Goal: Information Seeking & Learning: Check status

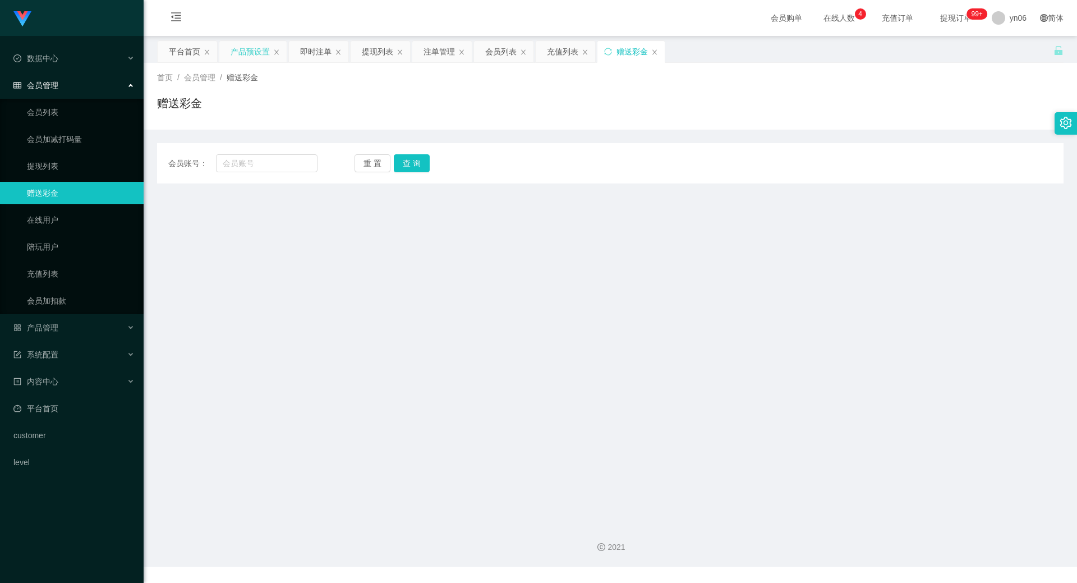
click at [248, 54] on div "产品预设置" at bounding box center [250, 51] width 39 height 21
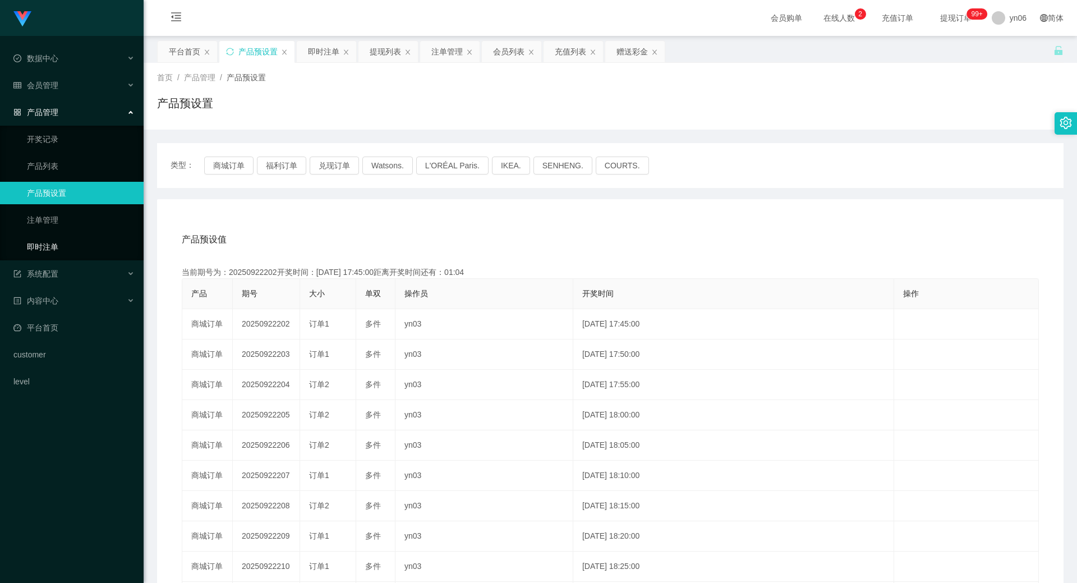
click at [57, 243] on link "即时注单" at bounding box center [81, 247] width 108 height 22
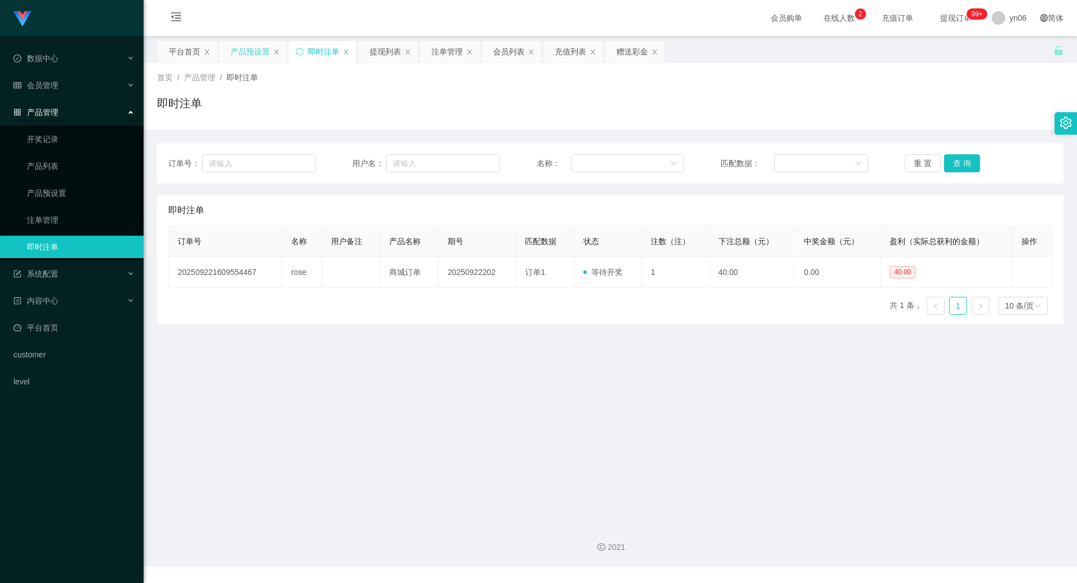
click at [257, 47] on div "产品预设置" at bounding box center [250, 51] width 39 height 21
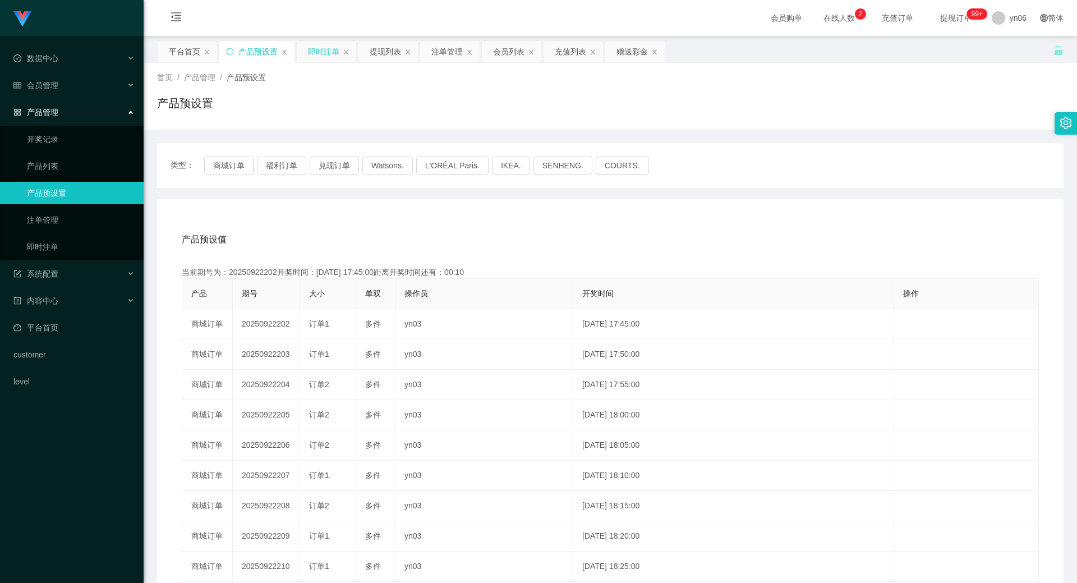
click at [320, 50] on div "即时注单" at bounding box center [323, 51] width 31 height 21
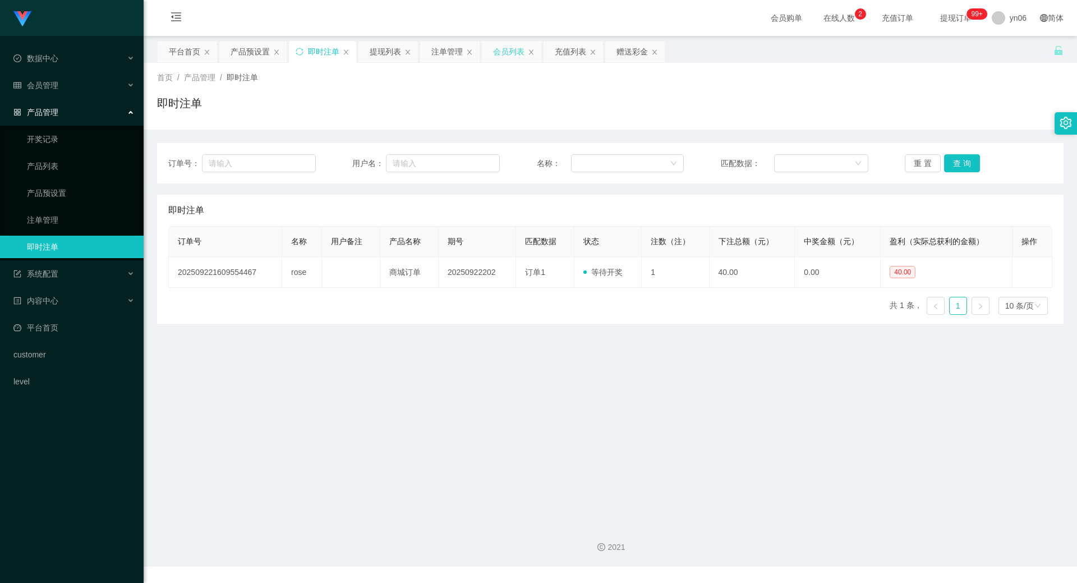
click at [507, 46] on div "会员列表" at bounding box center [508, 51] width 31 height 21
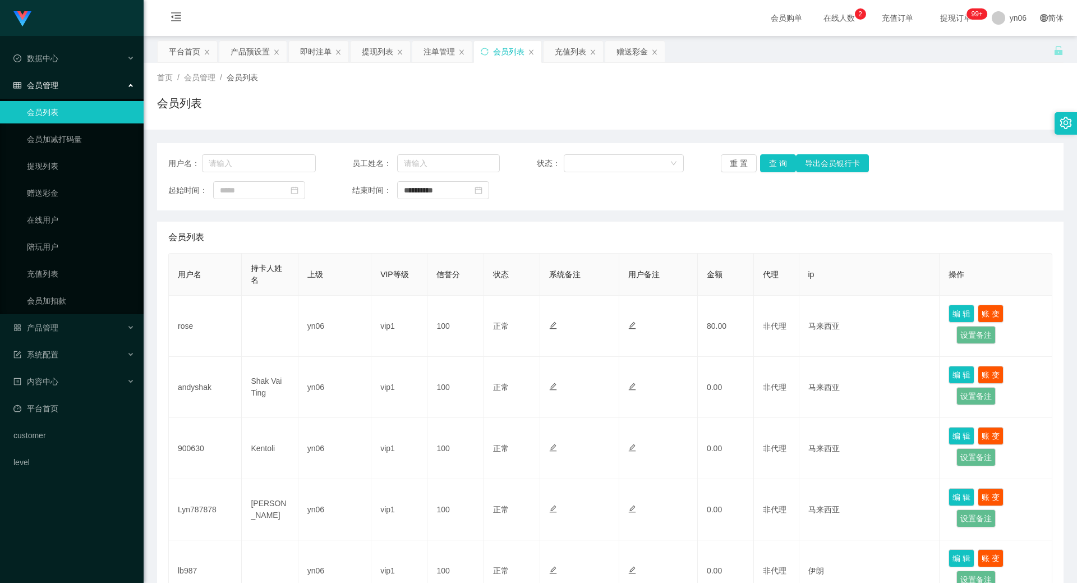
click at [504, 48] on div "会员列表" at bounding box center [508, 51] width 31 height 21
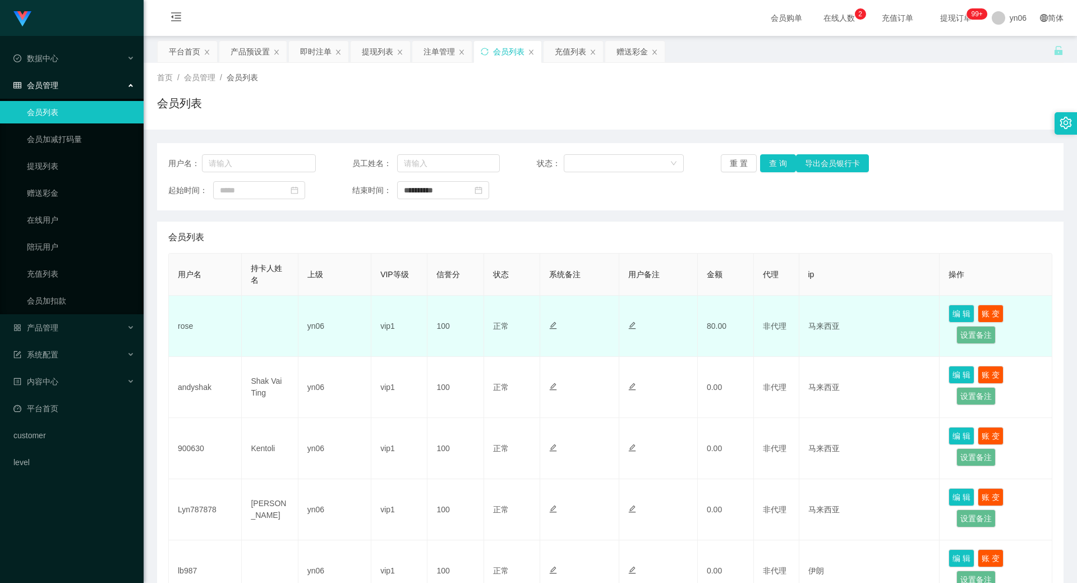
click at [205, 321] on td "rose" at bounding box center [205, 326] width 73 height 61
drag, startPoint x: 199, startPoint y: 324, endPoint x: 171, endPoint y: 328, distance: 27.7
click at [171, 328] on td "rose" at bounding box center [205, 326] width 73 height 61
copy td "rose"
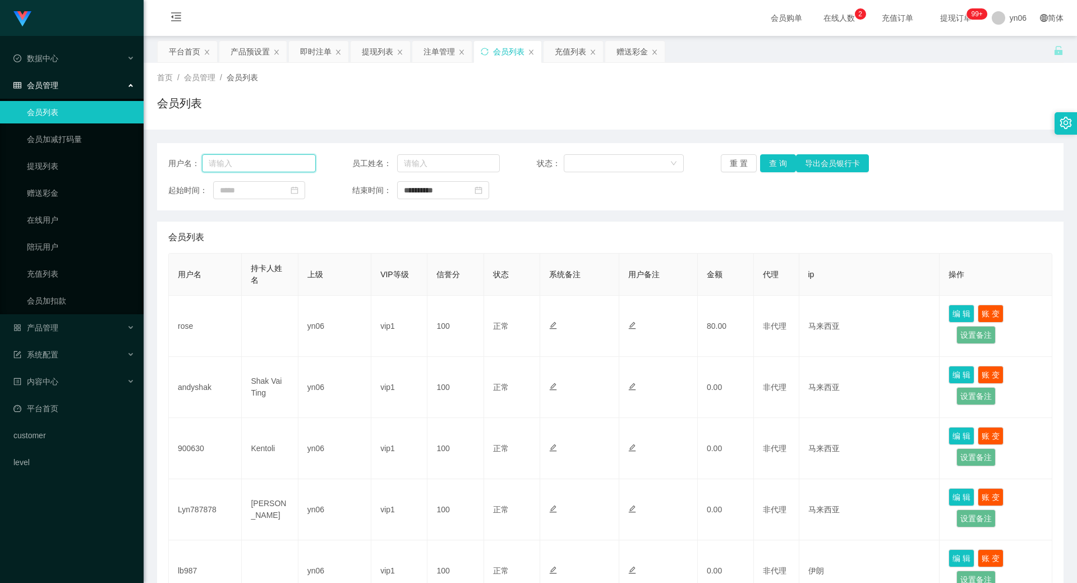
click at [283, 160] on input "text" at bounding box center [259, 163] width 114 height 18
paste input "rose"
type input "rose"
click at [772, 158] on button "查 询" at bounding box center [778, 163] width 36 height 18
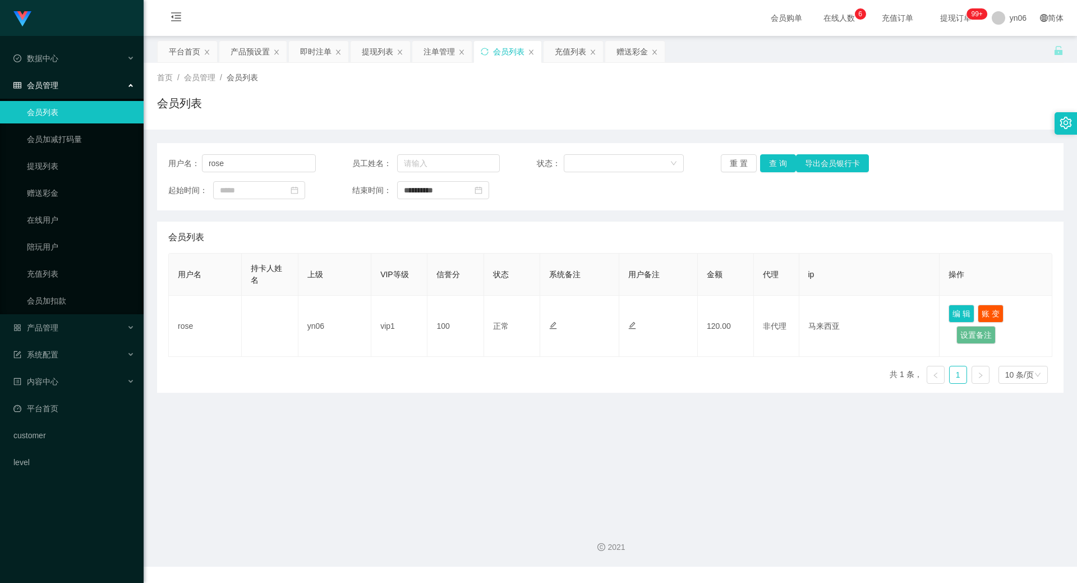
click at [950, 14] on span "提现订单 99+" at bounding box center [956, 18] width 43 height 8
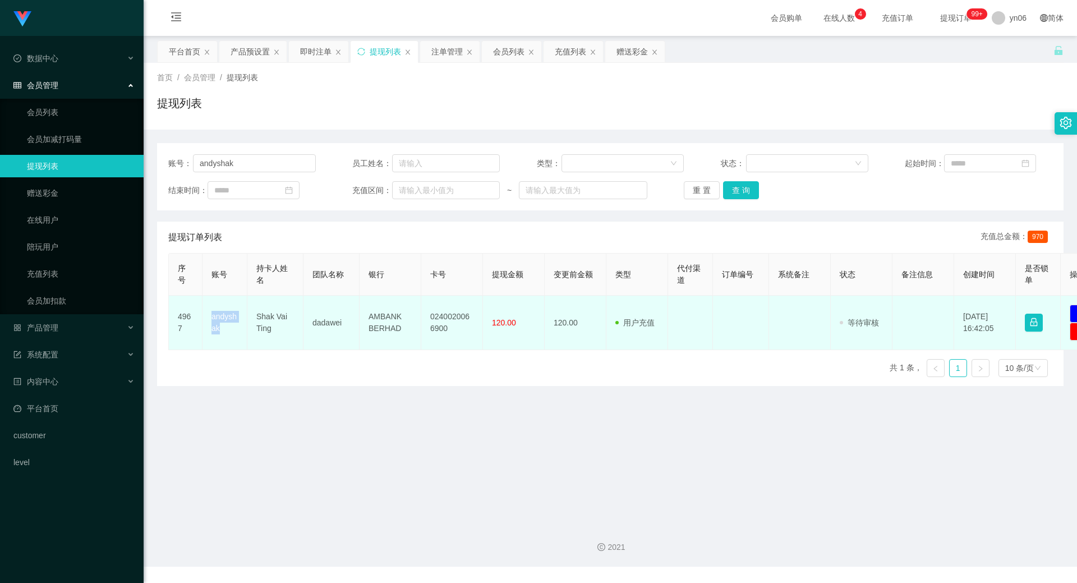
drag, startPoint x: 219, startPoint y: 331, endPoint x: 210, endPoint y: 321, distance: 12.7
click at [210, 321] on td "andyshak" at bounding box center [225, 323] width 45 height 54
copy td "andyshak"
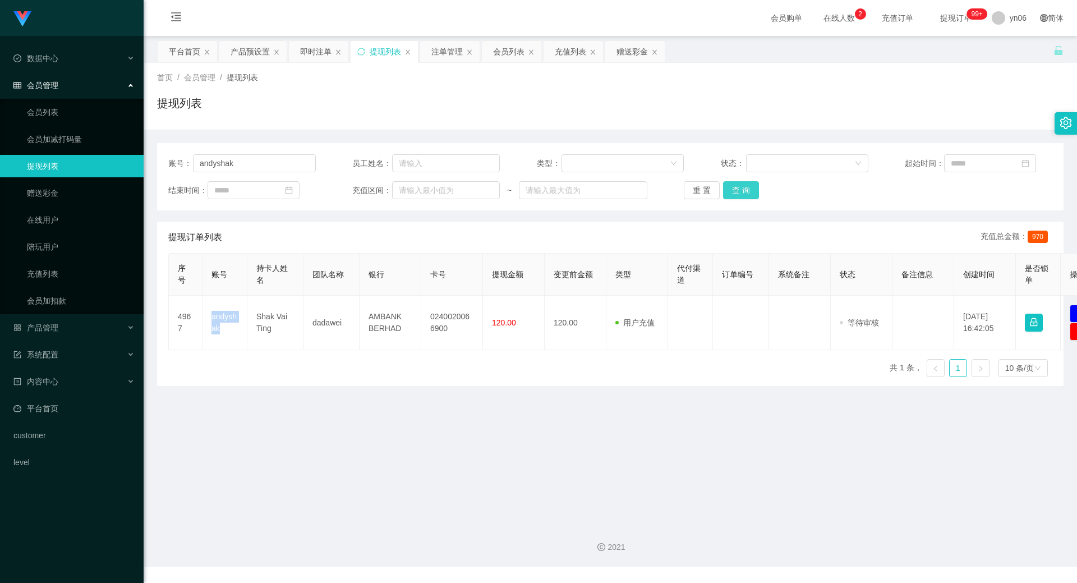
click at [744, 192] on button "查 询" at bounding box center [741, 190] width 36 height 18
click at [43, 273] on link "充值列表" at bounding box center [81, 274] width 108 height 22
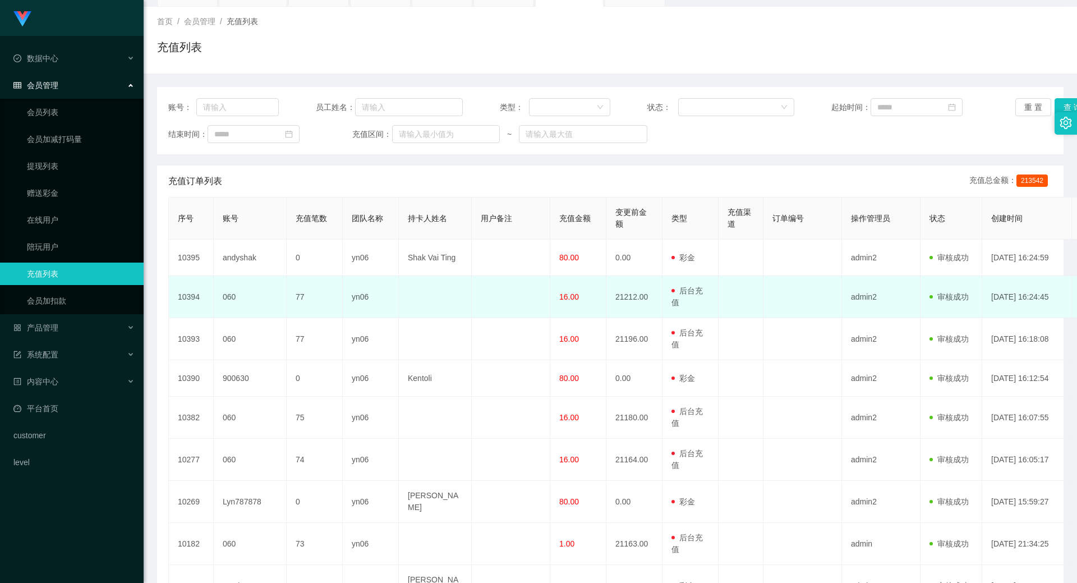
scroll to position [112, 0]
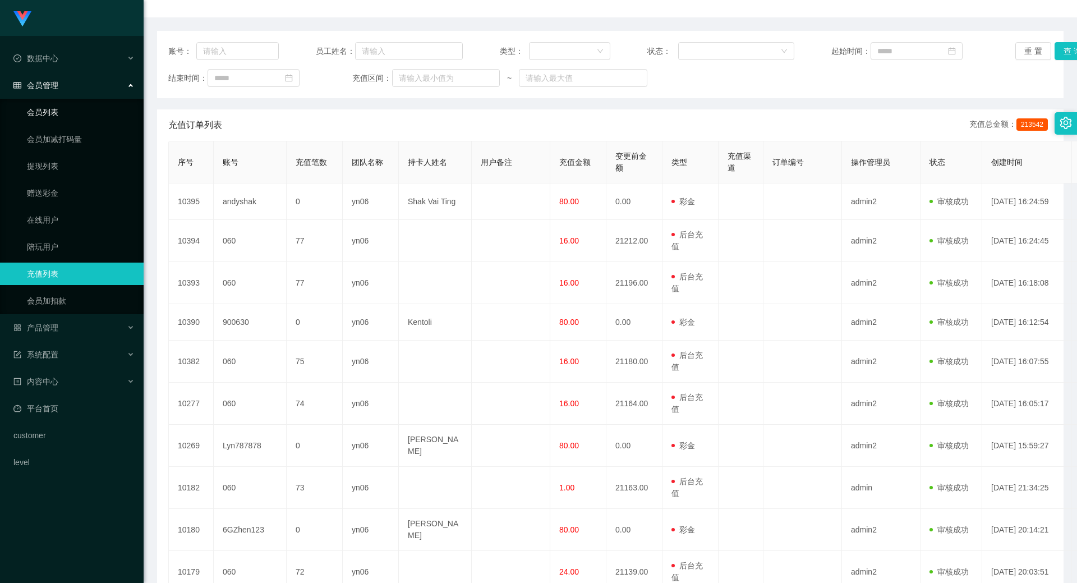
click at [60, 114] on link "会员列表" at bounding box center [81, 112] width 108 height 22
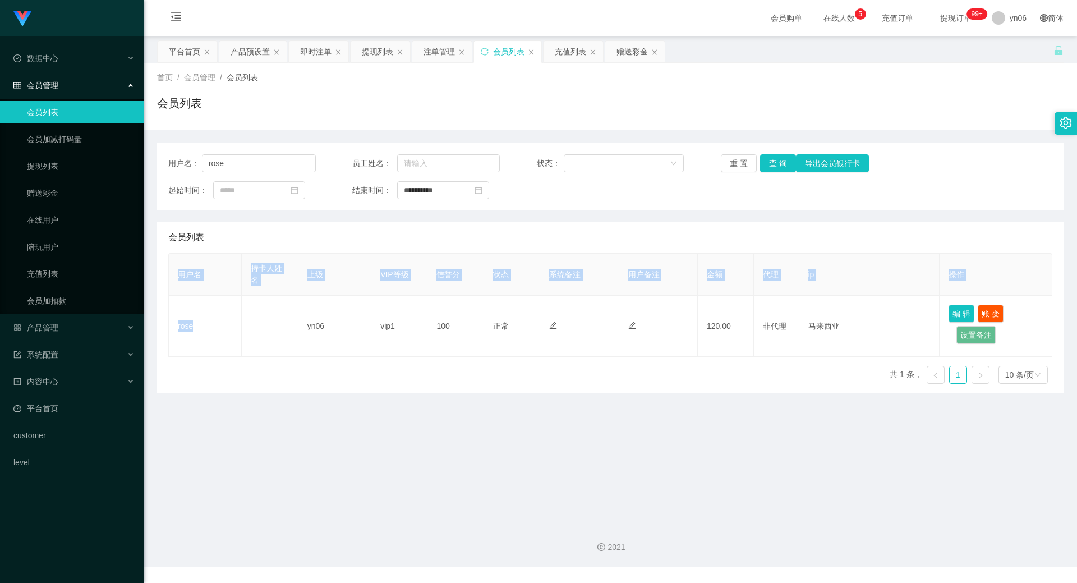
drag, startPoint x: 210, startPoint y: 330, endPoint x: 165, endPoint y: 325, distance: 44.5
click at [165, 325] on div "会员列表 用户名 持卡人姓名 上级 VIP等级 信誉分 状态 系统备注 用户备注 金额 代理 ip 操作 rose yn06 vip1 100 正常 禁止登录…" at bounding box center [610, 307] width 907 height 171
copy table "用户名 持卡人姓名 上级 VIP等级 信誉分 状态 系统备注 用户备注 金额 代理 ip 操作 rose"
click at [215, 376] on div "用户名 持卡人姓名 上级 VIP等级 信誉分 状态 系统备注 用户备注 金额 代理 ip 操作 rose yn06 vip1 100 正常 禁止登录 禁止投注…" at bounding box center [610, 323] width 884 height 140
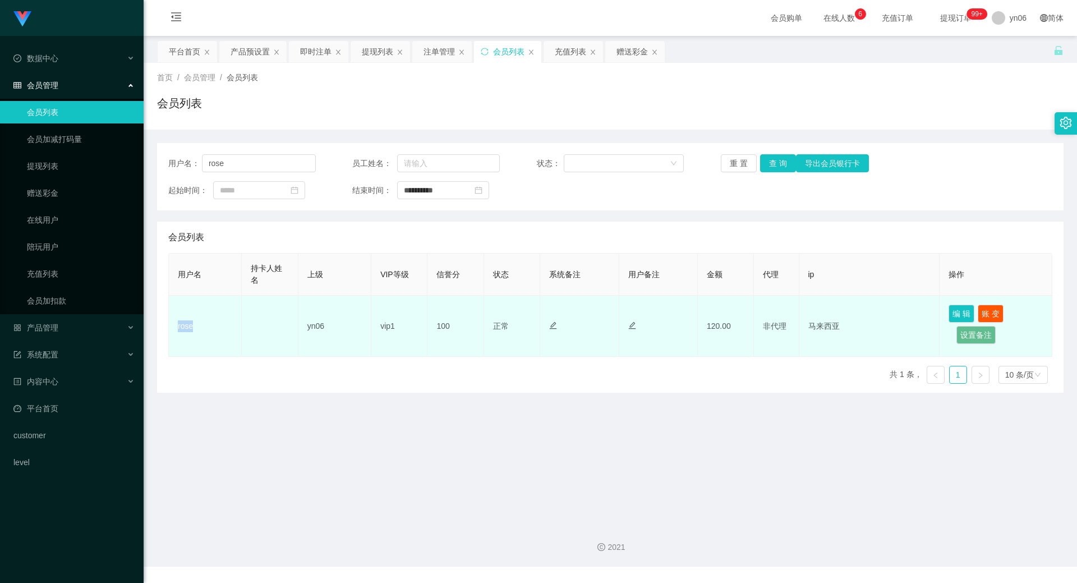
drag, startPoint x: 199, startPoint y: 326, endPoint x: 176, endPoint y: 326, distance: 23.6
click at [176, 326] on td "rose" at bounding box center [205, 326] width 73 height 61
copy td "rose"
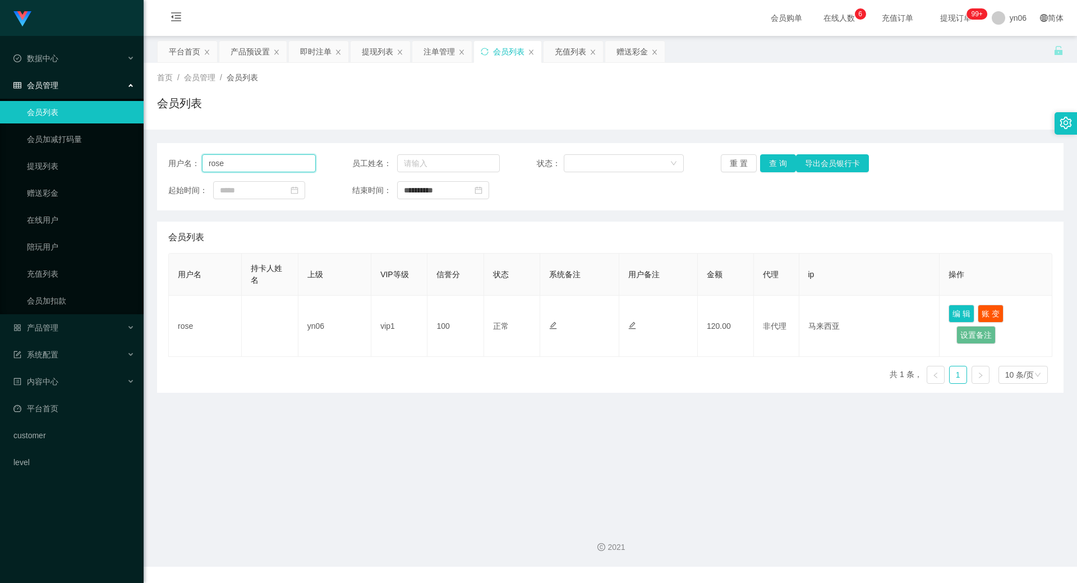
click at [256, 162] on input "rose" at bounding box center [259, 163] width 114 height 18
click at [771, 158] on button "查 询" at bounding box center [778, 163] width 36 height 18
click at [72, 163] on link "提现列表" at bounding box center [81, 166] width 108 height 22
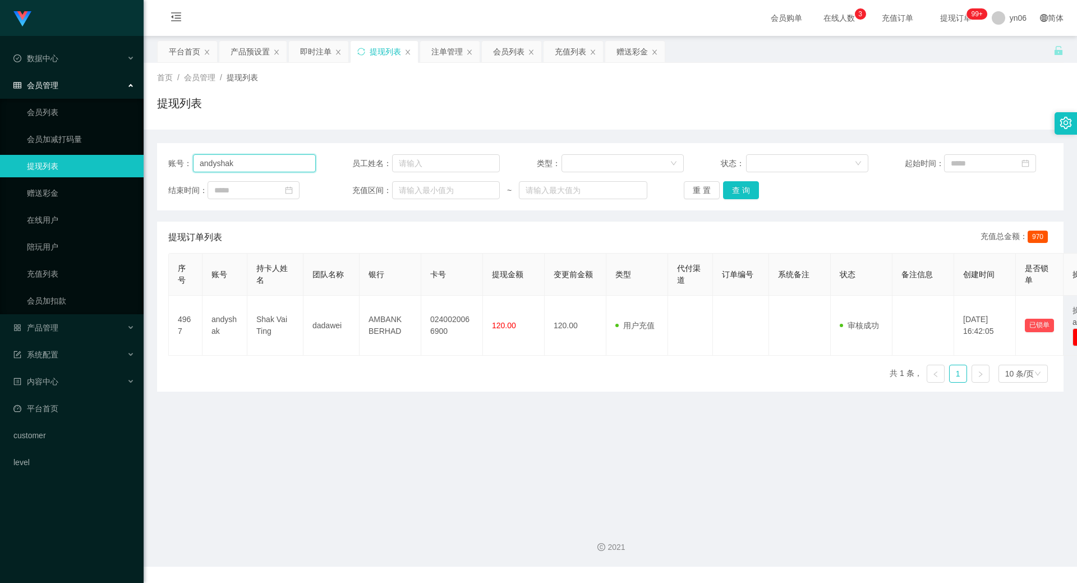
click at [267, 169] on input "andyshak" at bounding box center [254, 163] width 123 height 18
paste input "rose"
click at [746, 191] on button "查 询" at bounding box center [741, 190] width 36 height 18
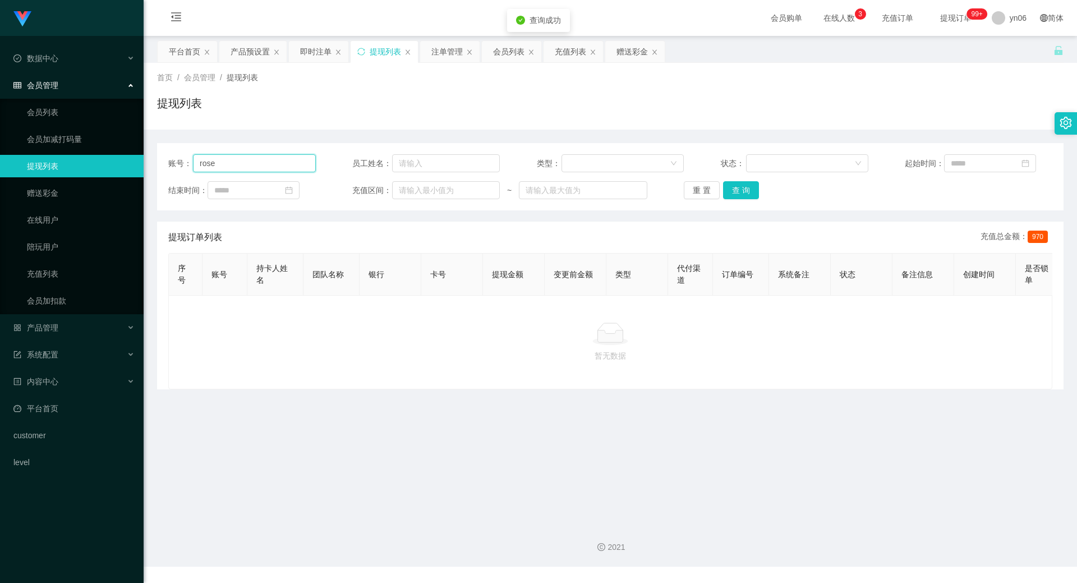
click at [235, 164] on input "rose" at bounding box center [254, 163] width 123 height 18
type input "r"
click at [736, 188] on button "查 询" at bounding box center [741, 190] width 36 height 18
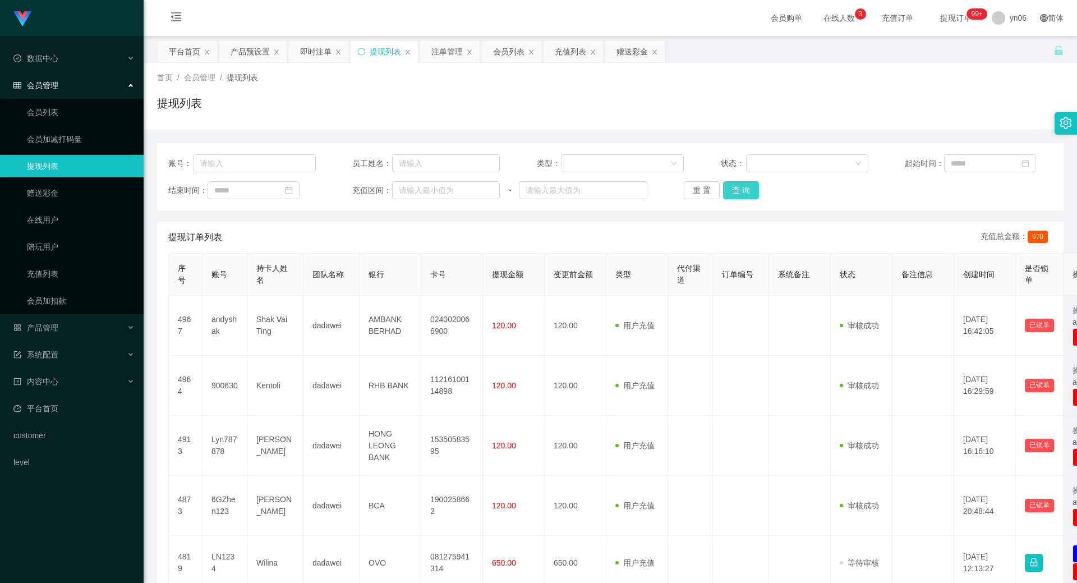
click at [735, 194] on button "查 询" at bounding box center [741, 190] width 36 height 18
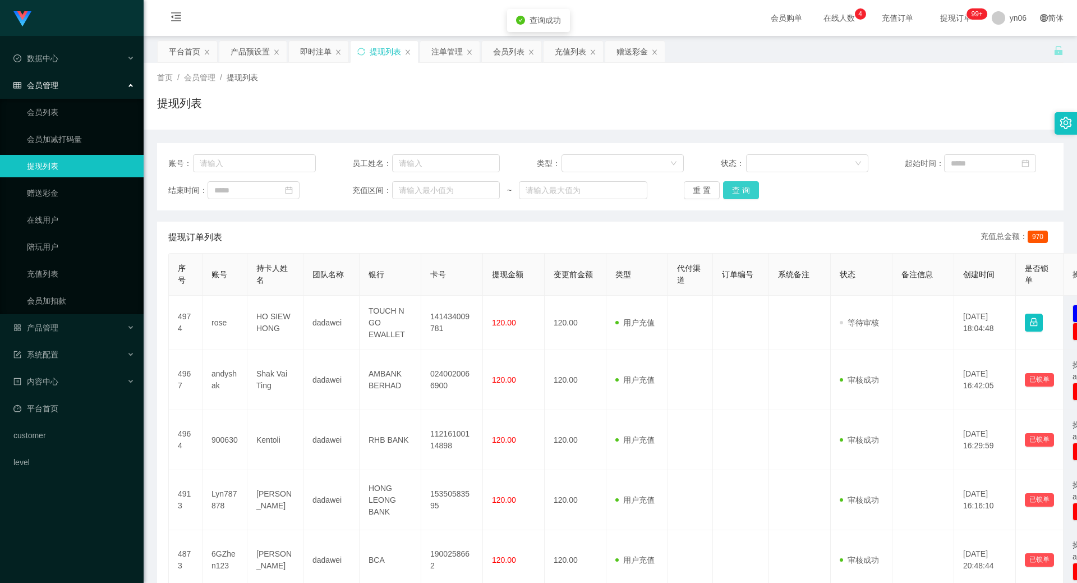
click at [735, 194] on button "查 询" at bounding box center [741, 190] width 36 height 18
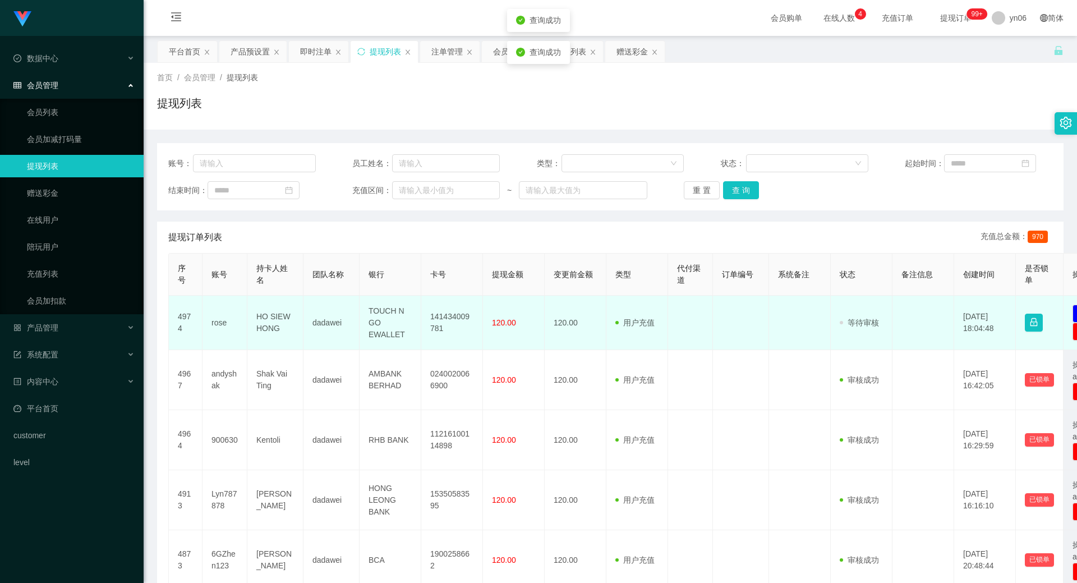
click at [217, 326] on td "rose" at bounding box center [225, 323] width 45 height 54
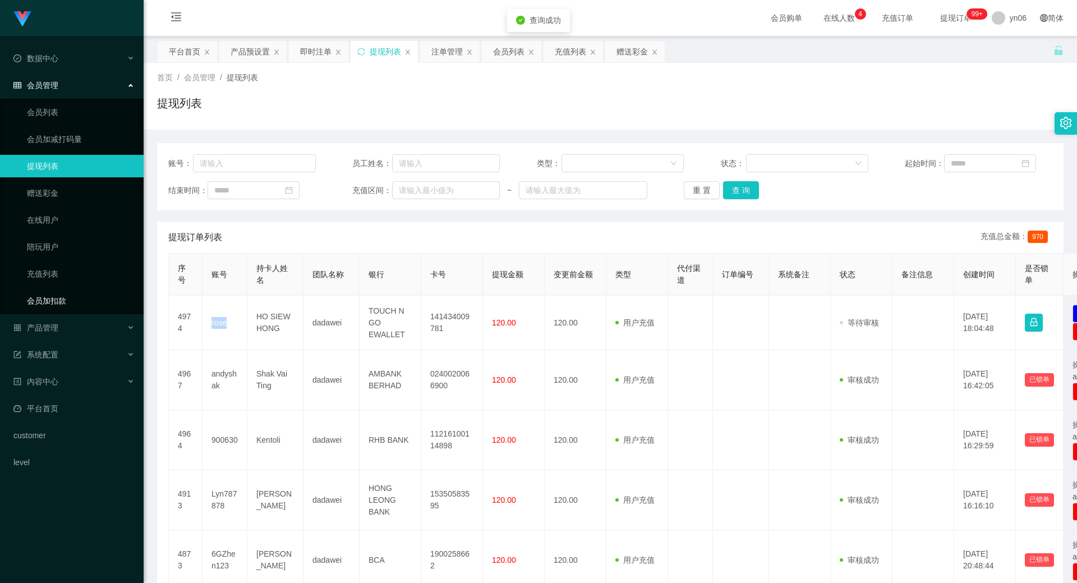
copy td "rose"
click at [1014, 49] on span "退出登录" at bounding box center [1010, 49] width 31 height 9
